Goal: Task Accomplishment & Management: Use online tool/utility

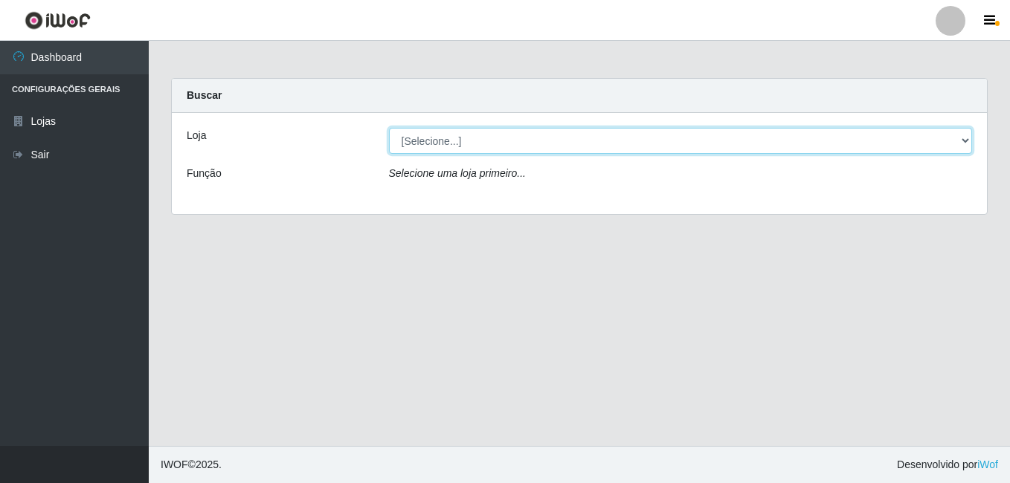
click at [448, 138] on select "[Selecione...] Ajubá Mercado" at bounding box center [681, 141] width 584 height 26
select select "402"
click at [389, 128] on select "[Selecione...] Ajubá Mercado" at bounding box center [681, 141] width 584 height 26
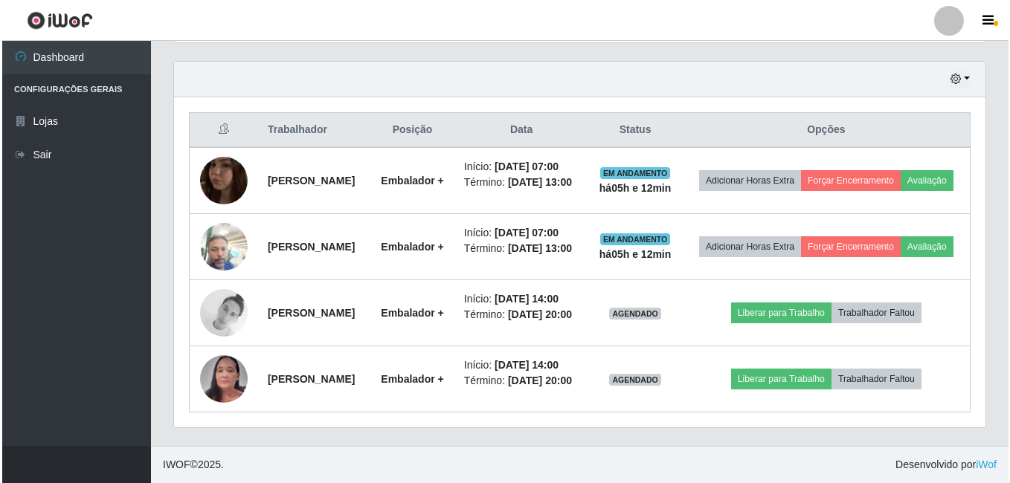
scroll to position [549, 0]
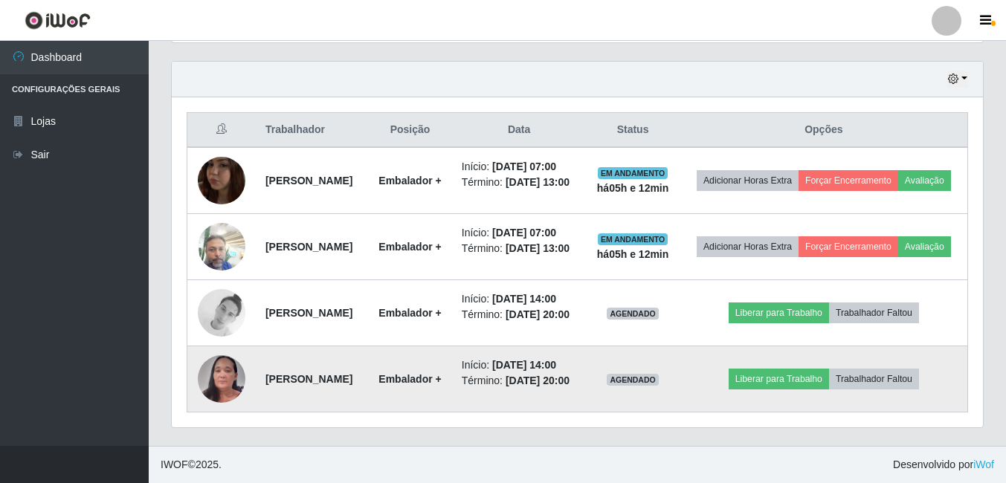
click at [217, 372] on img at bounding box center [222, 379] width 48 height 103
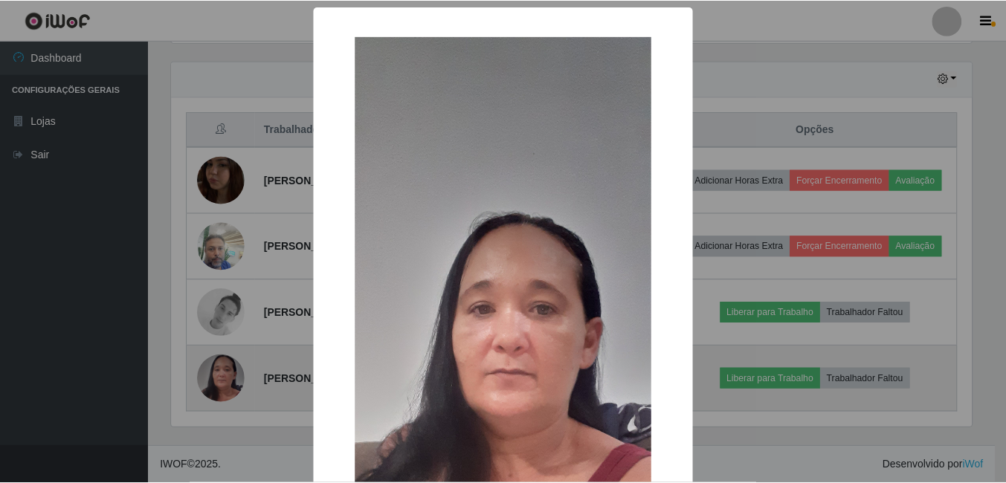
scroll to position [309, 804]
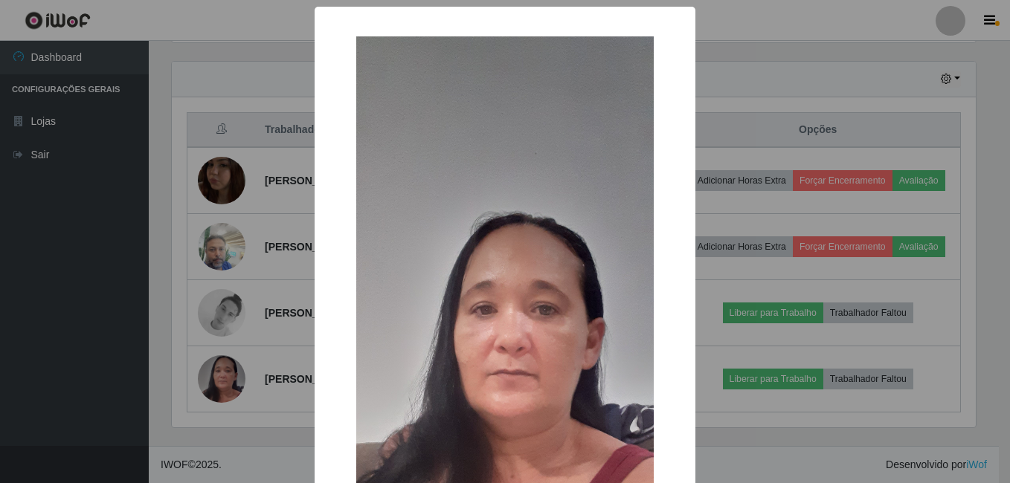
click at [114, 301] on div "× OK Cancel" at bounding box center [505, 241] width 1010 height 483
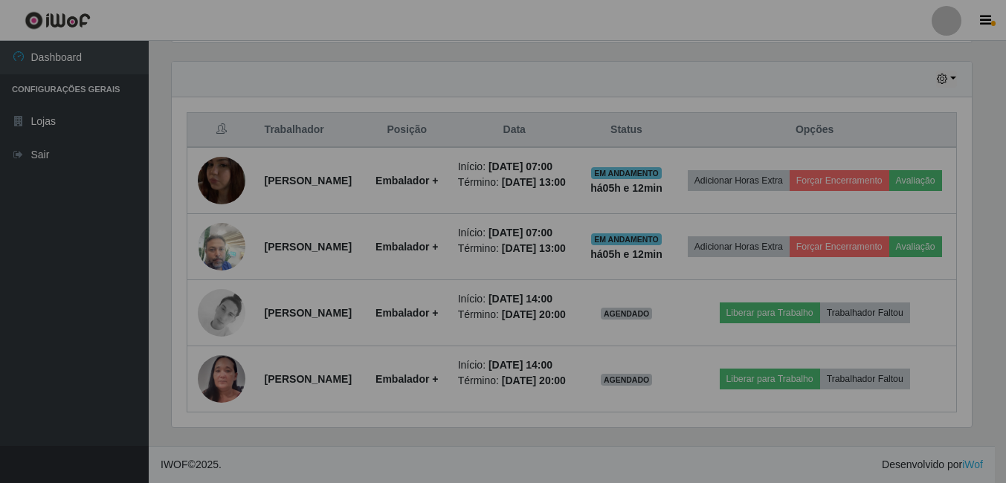
scroll to position [309, 811]
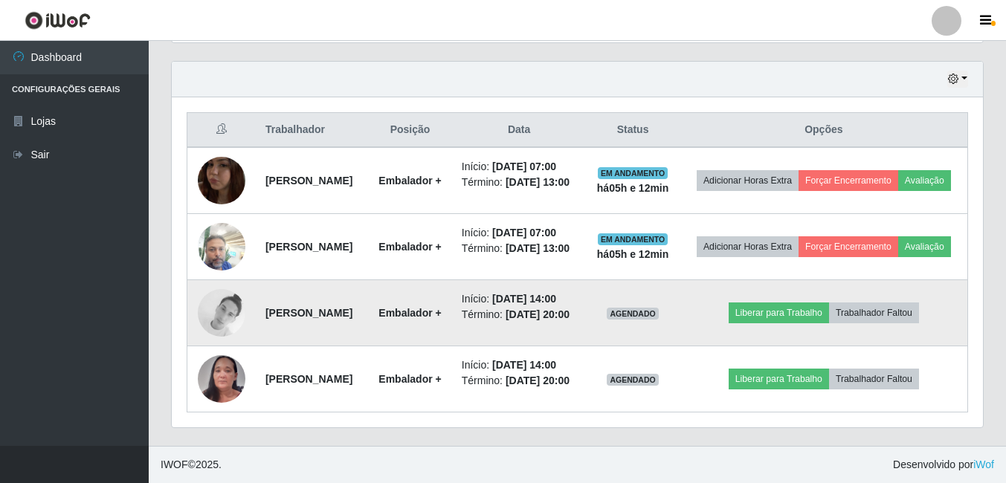
click at [219, 290] on img at bounding box center [222, 313] width 48 height 48
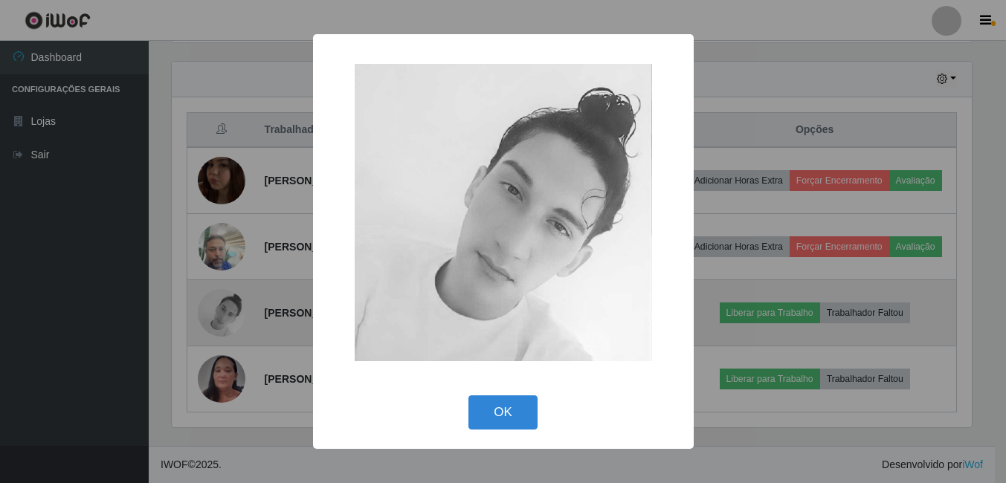
scroll to position [309, 804]
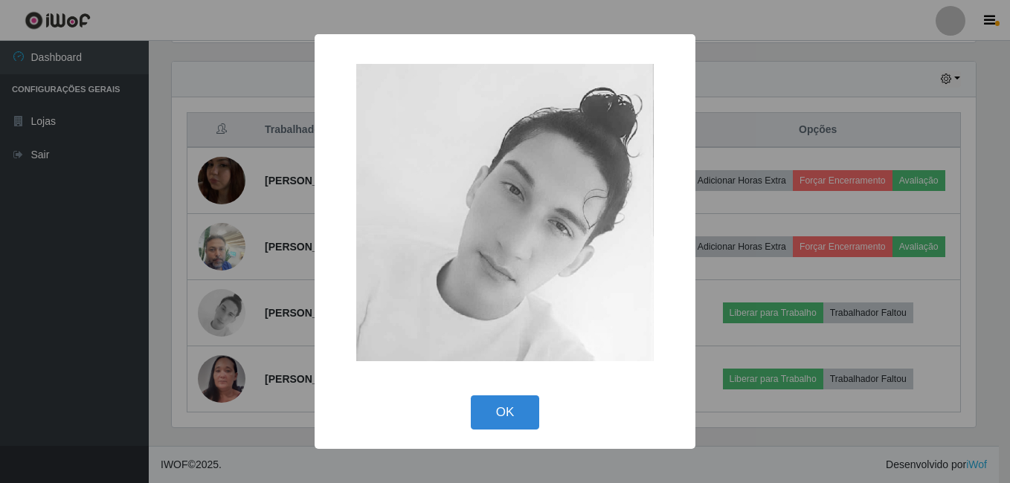
click at [54, 299] on div "× OK Cancel" at bounding box center [505, 241] width 1010 height 483
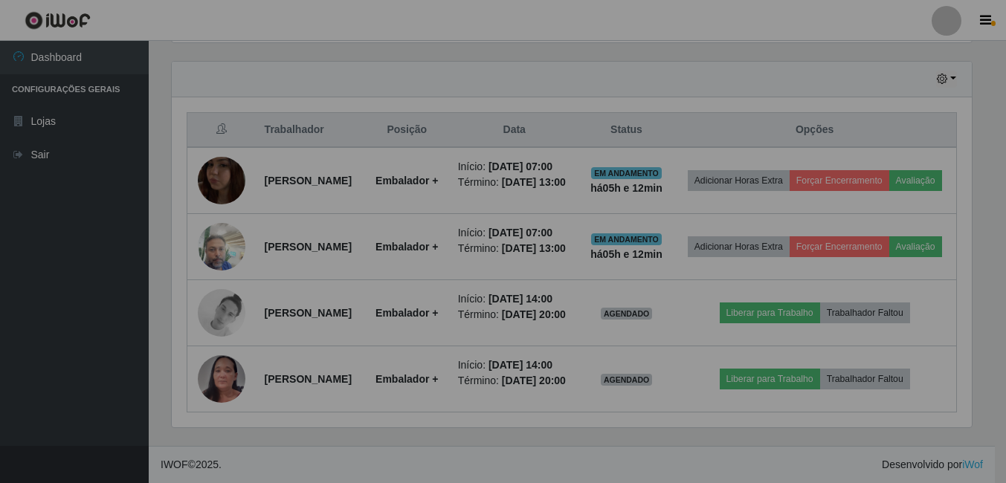
scroll to position [309, 811]
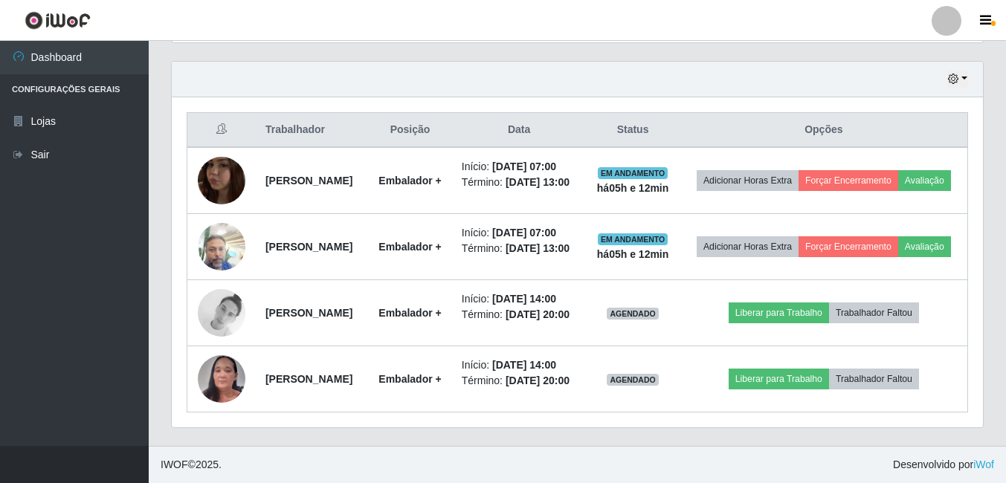
click at [62, 293] on ul "Dashboard Configurações Gerais Lojas Sair" at bounding box center [74, 243] width 149 height 405
click at [92, 255] on ul "Dashboard Configurações Gerais Lojas Sair" at bounding box center [74, 243] width 149 height 405
